Goal: Task Accomplishment & Management: Manage account settings

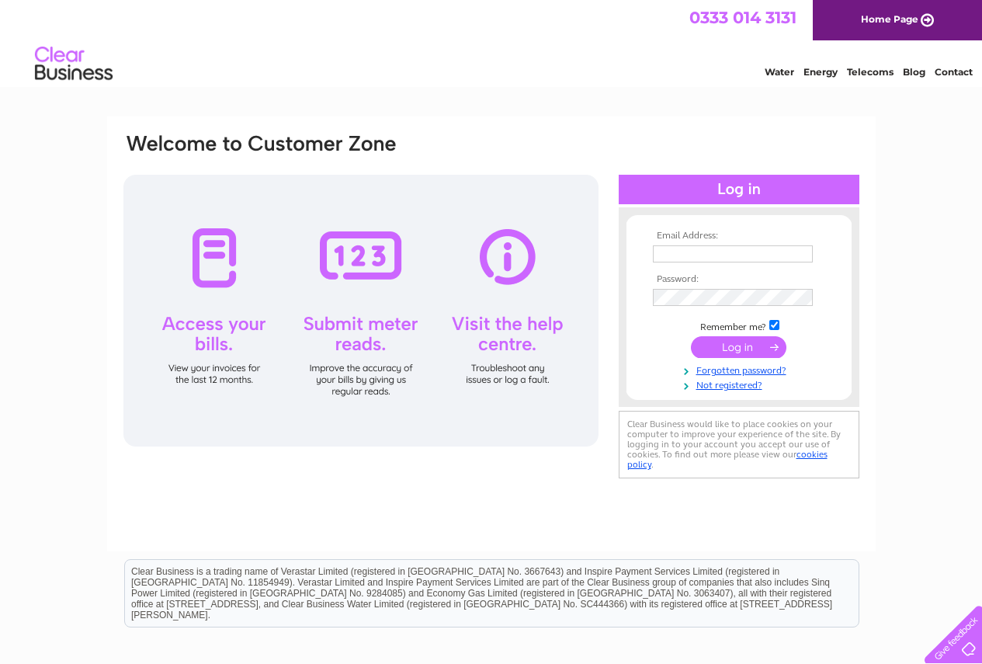
click at [670, 257] on input "text" at bounding box center [733, 253] width 160 height 17
type input "[DOMAIN_NAME][EMAIL_ADDRESS][DOMAIN_NAME]"
click at [691, 338] on input "submit" at bounding box center [739, 349] width 96 height 22
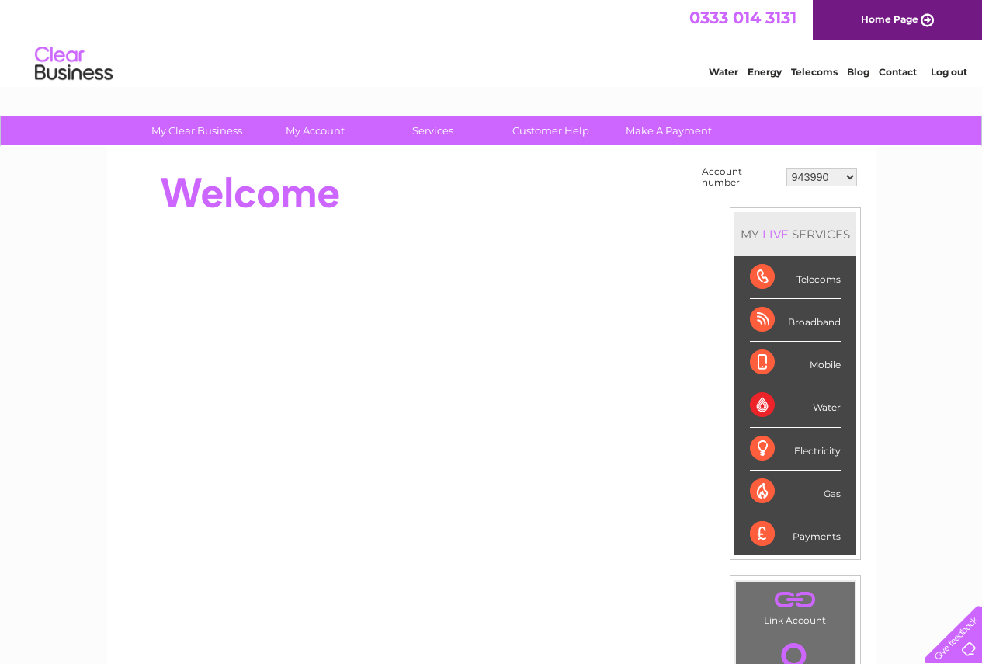
click at [850, 182] on select "943990 997180 1100436 1136008 1145621 3025650 30264716 30265126 30274253 302771…" at bounding box center [822, 177] width 71 height 19
select select "30316681"
click at [787, 168] on select "943990 997180 1100436 1136008 1145621 3025650 30264716 30265126 30274253 302771…" at bounding box center [822, 177] width 71 height 19
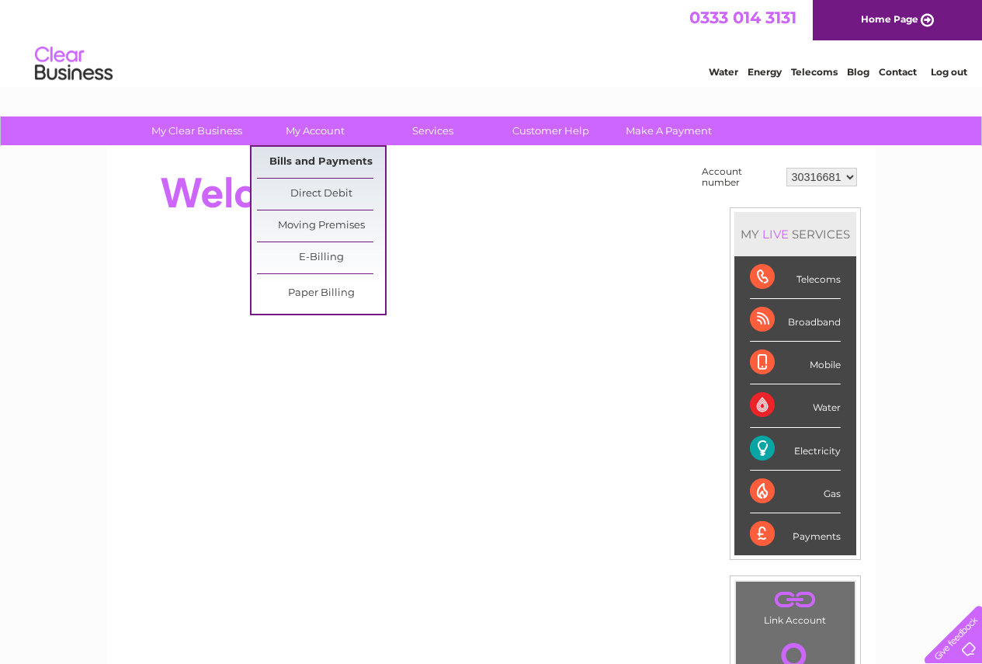
click at [311, 157] on link "Bills and Payments" at bounding box center [321, 162] width 128 height 31
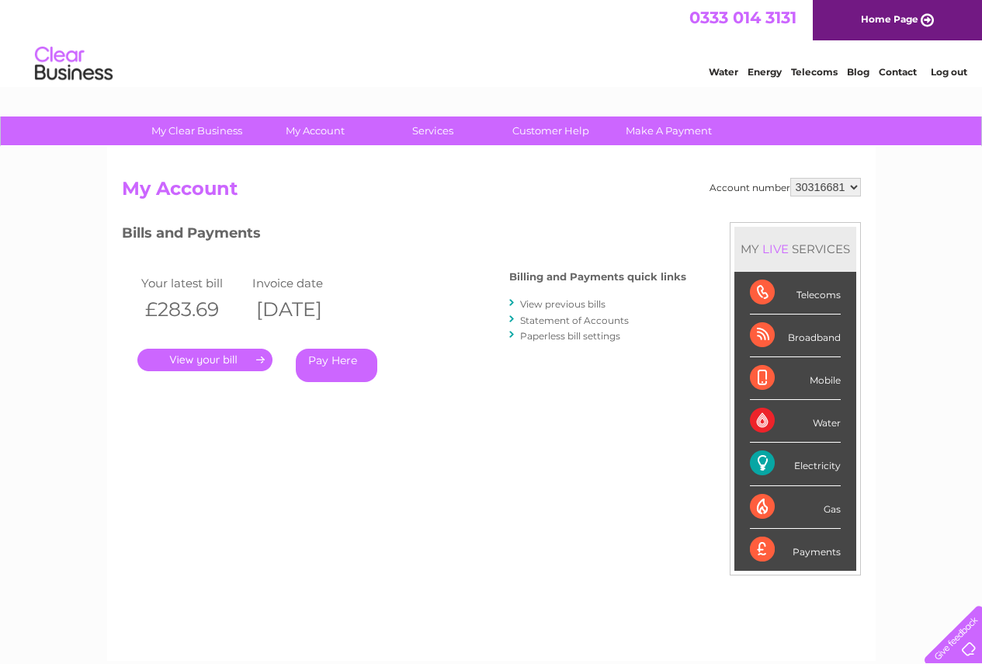
click at [211, 367] on link "." at bounding box center [204, 360] width 135 height 23
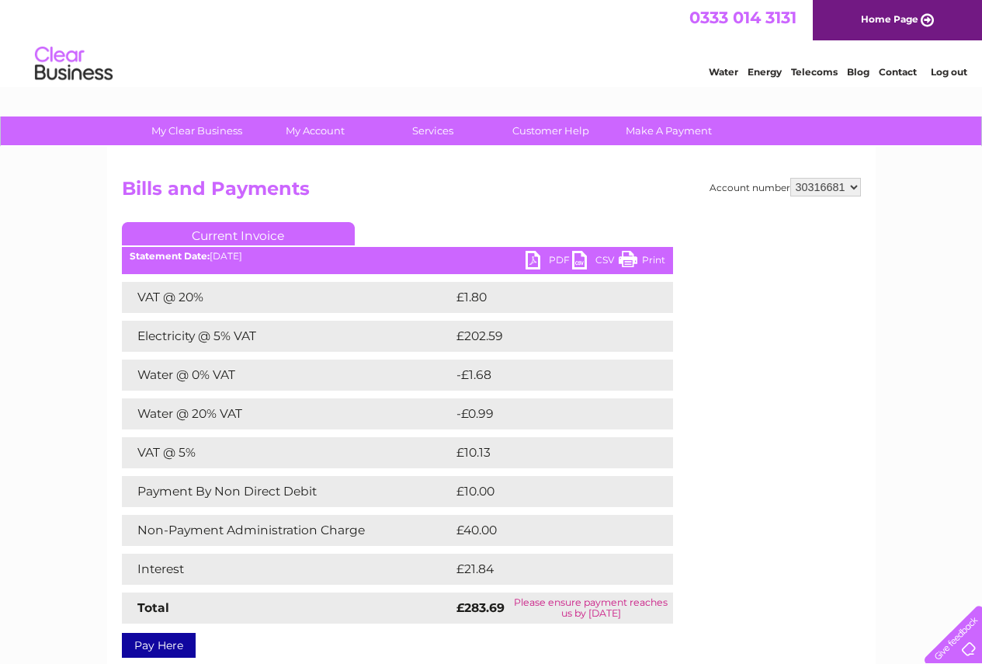
click at [551, 262] on link "PDF" at bounding box center [549, 262] width 47 height 23
